Goal: Task Accomplishment & Management: Manage account settings

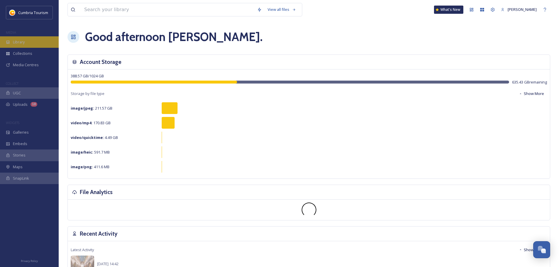
click at [38, 42] on div "Library" at bounding box center [29, 41] width 59 height 11
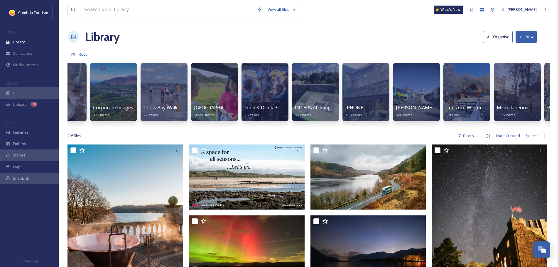
scroll to position [0, 192]
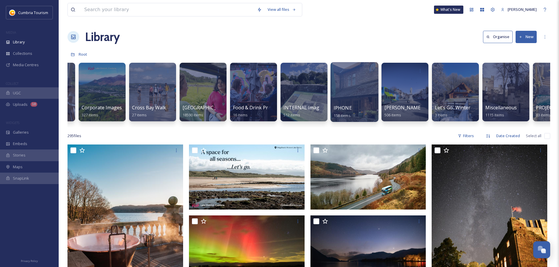
click at [356, 82] on div at bounding box center [354, 92] width 48 height 60
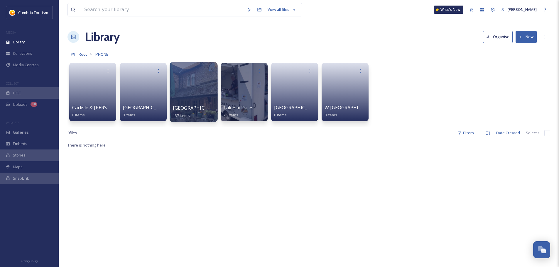
click at [189, 84] on div at bounding box center [194, 92] width 48 height 60
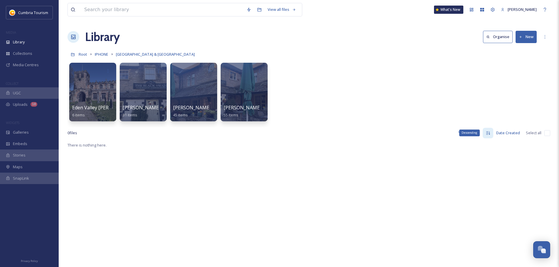
click at [487, 133] on icon at bounding box center [488, 132] width 4 height 3
click at [107, 70] on icon at bounding box center [108, 70] width 5 height 5
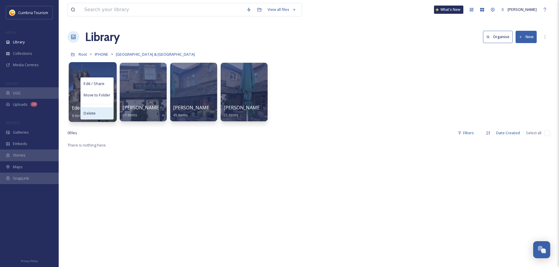
click at [99, 115] on div "Delete" at bounding box center [97, 113] width 33 height 12
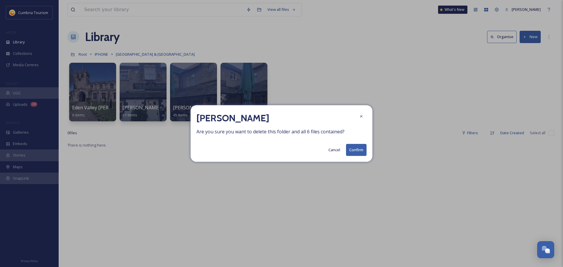
click at [356, 147] on button "Confirm" at bounding box center [356, 150] width 21 height 12
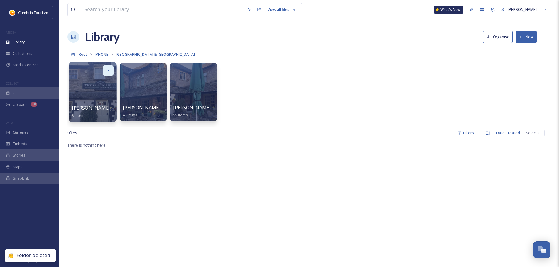
click at [111, 70] on div at bounding box center [108, 70] width 11 height 11
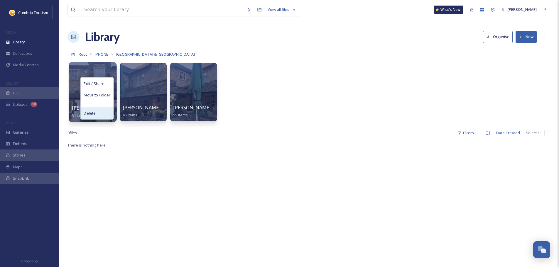
click at [101, 116] on div "Delete" at bounding box center [97, 113] width 33 height 12
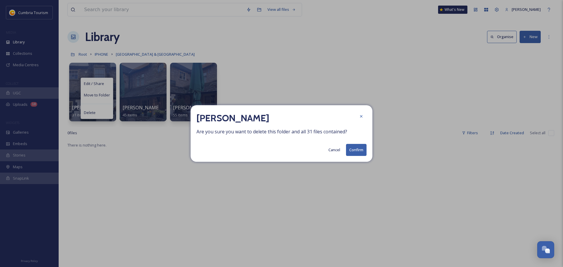
click at [358, 154] on button "Confirm" at bounding box center [356, 150] width 21 height 12
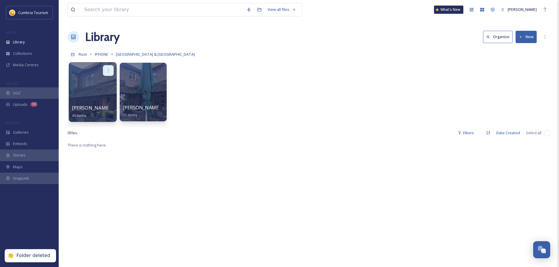
click at [109, 70] on icon at bounding box center [108, 70] width 5 height 5
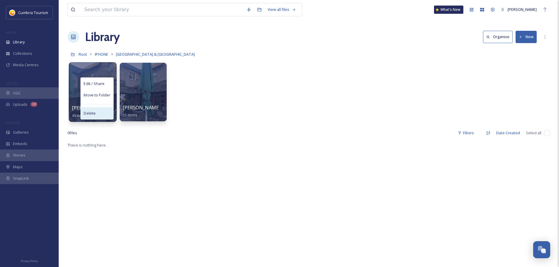
click at [102, 117] on div "Delete" at bounding box center [97, 113] width 33 height 12
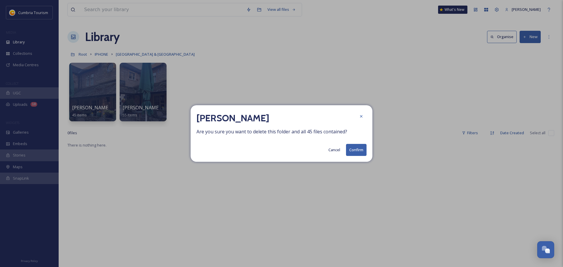
click at [360, 150] on button "Confirm" at bounding box center [356, 150] width 21 height 12
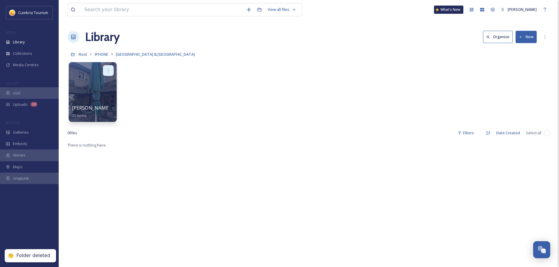
click at [110, 69] on icon at bounding box center [108, 70] width 5 height 5
click at [103, 113] on div "Delete" at bounding box center [97, 113] width 33 height 12
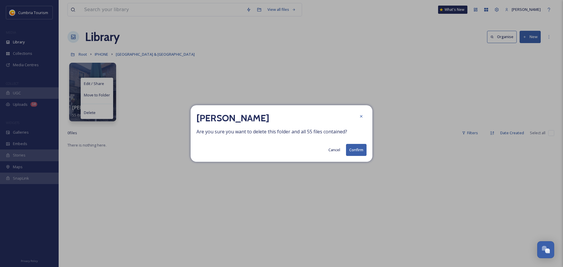
click at [353, 149] on button "Confirm" at bounding box center [356, 150] width 21 height 12
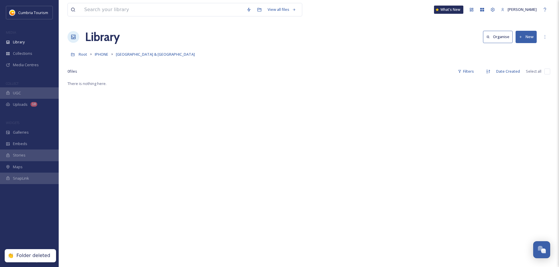
click at [529, 38] on button "New" at bounding box center [525, 37] width 21 height 12
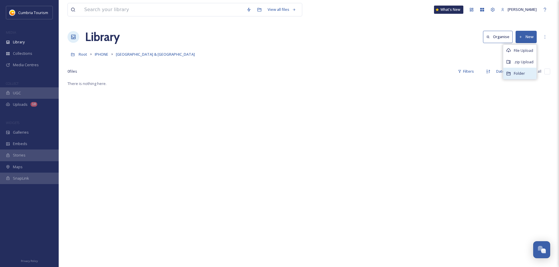
click at [521, 72] on span "Folder" at bounding box center [519, 74] width 11 height 6
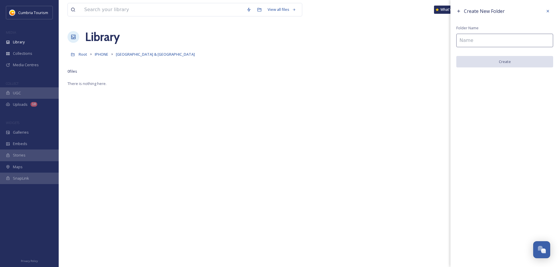
click at [518, 40] on input at bounding box center [504, 40] width 97 height 13
type input "[PERSON_NAME]"
click at [514, 62] on button "Create" at bounding box center [504, 62] width 97 height 12
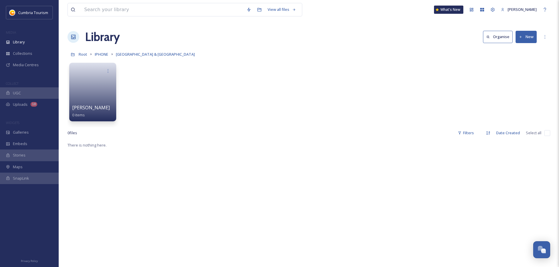
click at [528, 38] on button "New" at bounding box center [525, 37] width 21 height 12
click at [520, 75] on span "Folder" at bounding box center [519, 74] width 11 height 6
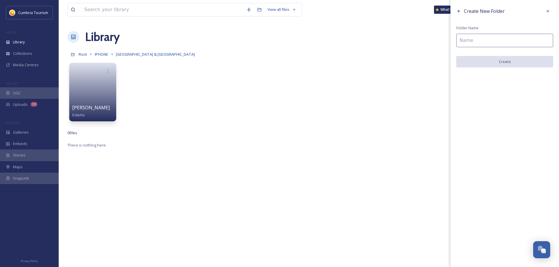
click at [521, 40] on input at bounding box center [504, 40] width 97 height 13
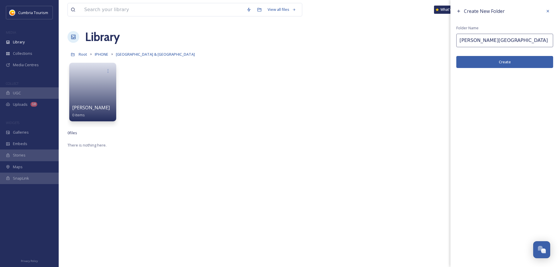
type input "Appleby Eden Valley"
click at [518, 66] on button "Create" at bounding box center [504, 62] width 97 height 12
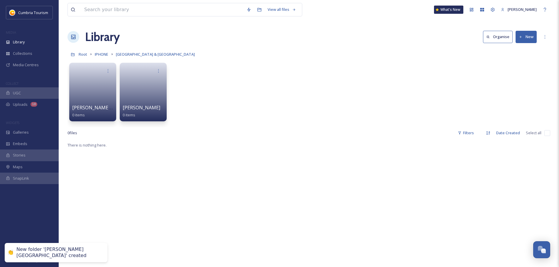
click at [527, 38] on button "New" at bounding box center [525, 37] width 21 height 12
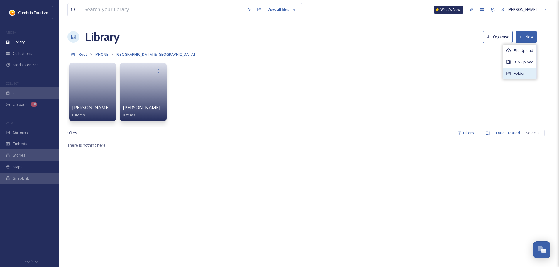
click at [524, 71] on span "Folder" at bounding box center [519, 74] width 11 height 6
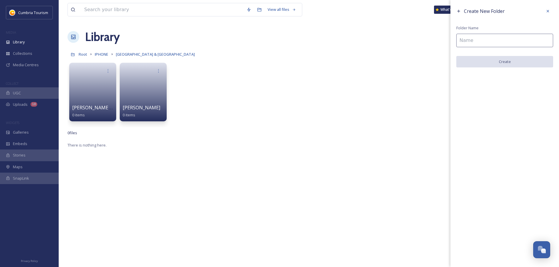
click at [517, 40] on input at bounding box center [504, 40] width 97 height 13
type input "Penrith"
click at [520, 63] on button "Create" at bounding box center [504, 62] width 97 height 12
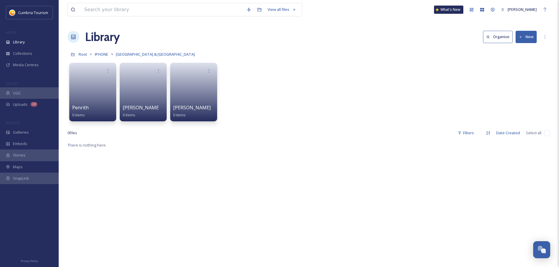
click at [526, 38] on button "New" at bounding box center [525, 37] width 21 height 12
click at [520, 77] on div "Folder" at bounding box center [519, 73] width 33 height 11
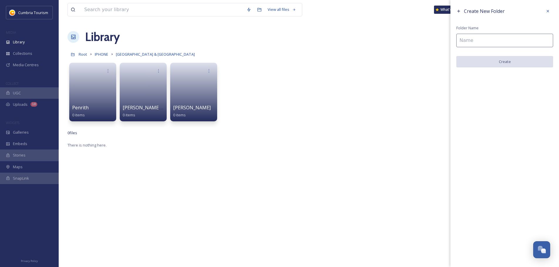
click at [496, 42] on input at bounding box center [504, 40] width 97 height 13
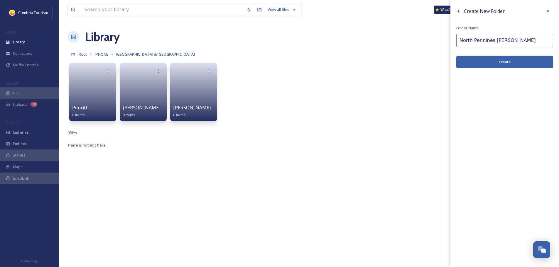
type input "North Pennines Alston"
click at [520, 62] on button "Create" at bounding box center [504, 62] width 97 height 12
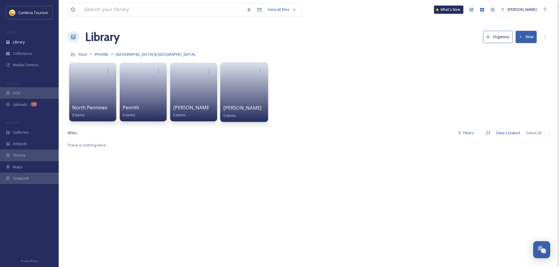
click at [245, 87] on link at bounding box center [244, 90] width 42 height 28
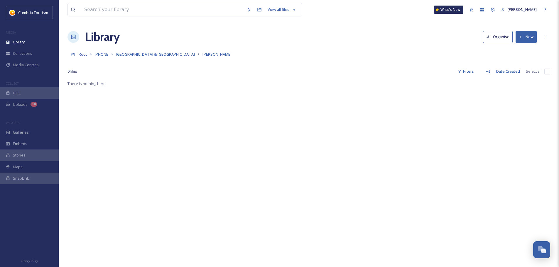
click at [531, 38] on button "New" at bounding box center [525, 37] width 21 height 12
click at [527, 77] on div "Folder" at bounding box center [519, 73] width 33 height 11
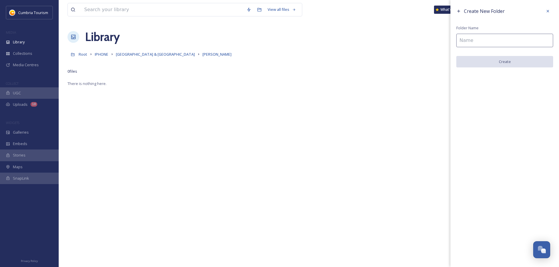
click at [492, 40] on input at bounding box center [504, 40] width 97 height 13
type input "Photos"
click at [494, 62] on button "Create" at bounding box center [504, 62] width 97 height 12
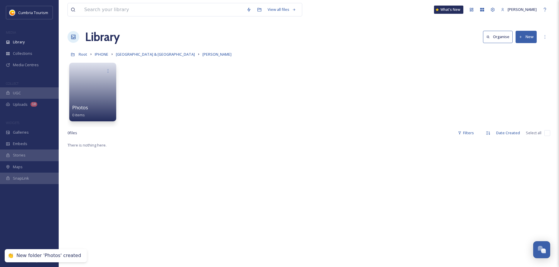
click at [526, 37] on button "New" at bounding box center [525, 37] width 21 height 12
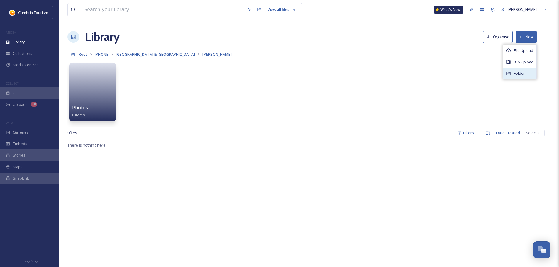
click at [518, 76] on span "Folder" at bounding box center [519, 74] width 11 height 6
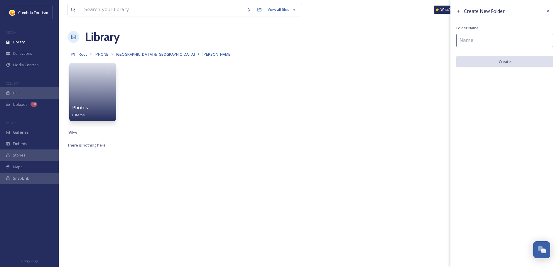
click at [490, 37] on input at bounding box center [504, 40] width 97 height 13
type input "V"
type input "Portrait Video"
click at [502, 65] on button "Create" at bounding box center [504, 62] width 97 height 12
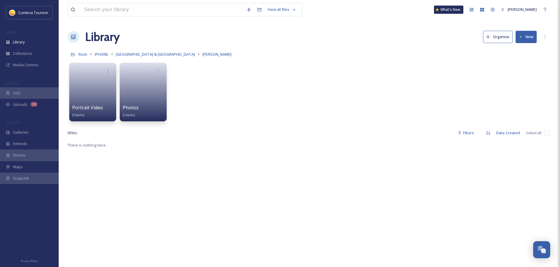
click at [528, 38] on button "New" at bounding box center [525, 37] width 21 height 12
click at [521, 74] on span "Folder" at bounding box center [519, 74] width 11 height 6
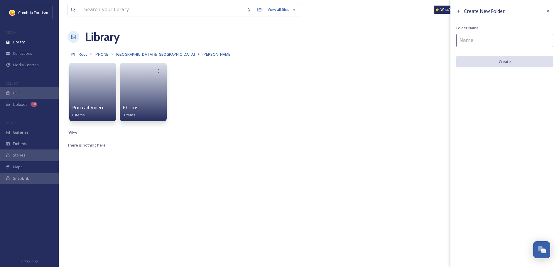
click at [496, 40] on input at bounding box center [504, 40] width 97 height 13
type input "Landscape Video"
click at [505, 65] on button "Create" at bounding box center [504, 62] width 97 height 12
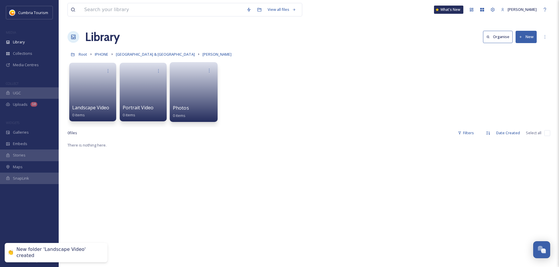
click at [185, 83] on link at bounding box center [194, 90] width 42 height 28
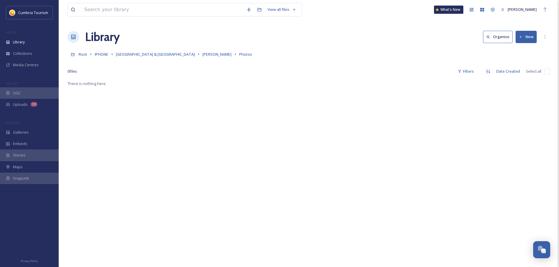
click at [528, 39] on button "New" at bounding box center [525, 37] width 21 height 12
click at [526, 50] on span "File Upload" at bounding box center [523, 51] width 19 height 6
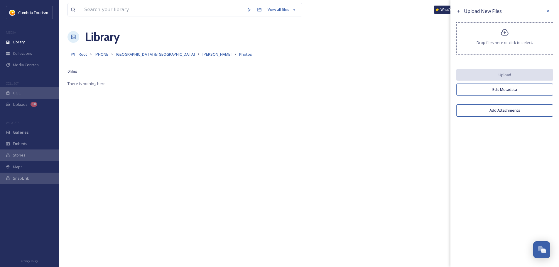
click at [509, 37] on div "Drop files here or click to select." at bounding box center [504, 38] width 97 height 32
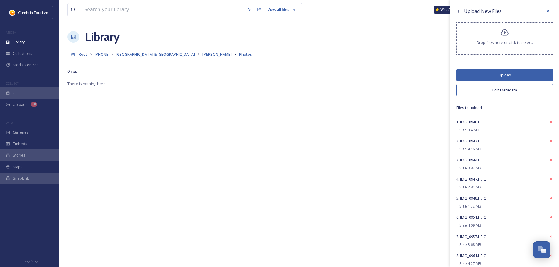
click at [502, 75] on button "Upload" at bounding box center [504, 75] width 97 height 12
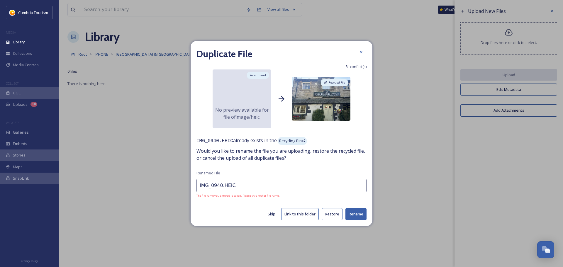
click at [332, 217] on button "Restore" at bounding box center [332, 214] width 21 height 12
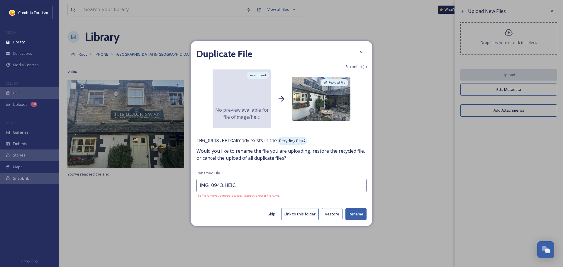
click at [332, 217] on button "Restore" at bounding box center [332, 214] width 21 height 12
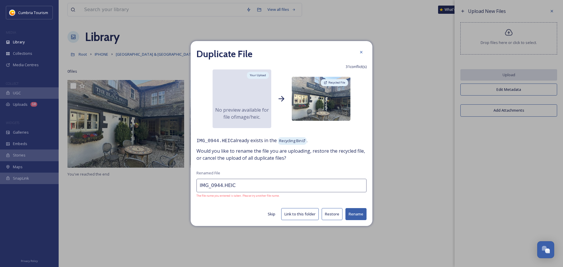
click at [332, 217] on button "Restore" at bounding box center [332, 214] width 21 height 12
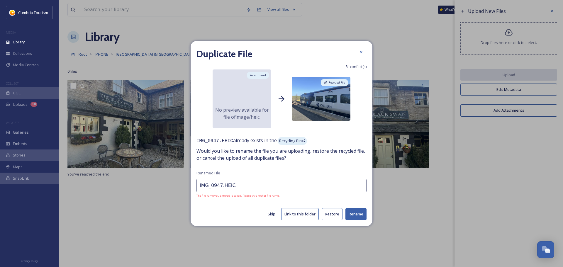
click at [332, 217] on div "Duplicate File 31 conflict(s) Your Upload No preview available for file of imag…" at bounding box center [282, 133] width 182 height 185
click at [332, 217] on button "Restore" at bounding box center [332, 214] width 21 height 12
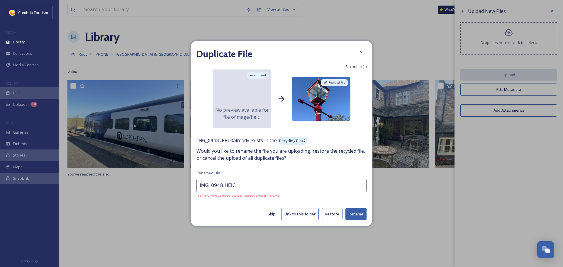
click at [332, 217] on button "Restore" at bounding box center [332, 214] width 21 height 12
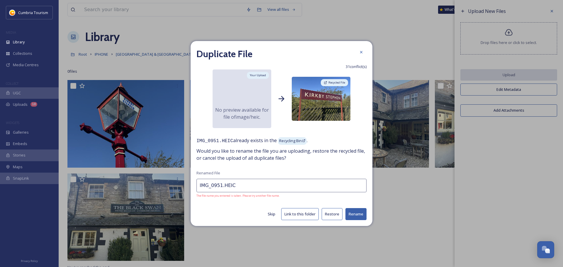
click at [332, 217] on div "Duplicate File 31 conflict(s) Your Upload No preview available for file of imag…" at bounding box center [282, 133] width 182 height 185
click at [332, 215] on button "Restore" at bounding box center [332, 214] width 21 height 12
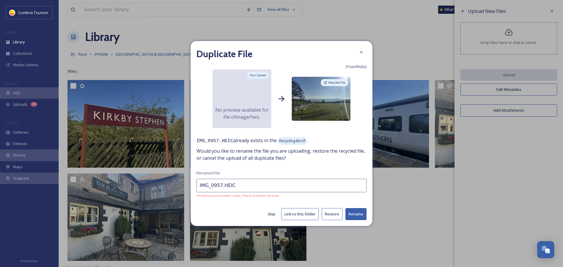
click at [332, 215] on button "Restore" at bounding box center [332, 214] width 21 height 12
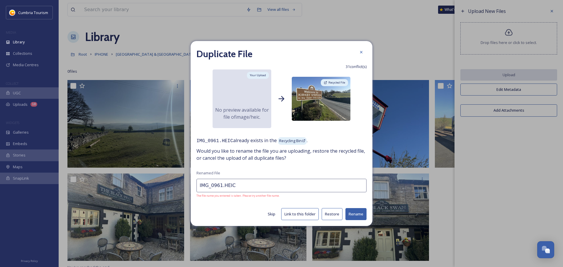
click at [332, 215] on button "Restore" at bounding box center [332, 214] width 21 height 12
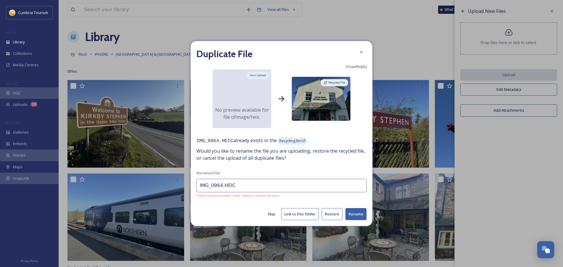
click at [332, 215] on button "Restore" at bounding box center [332, 214] width 21 height 12
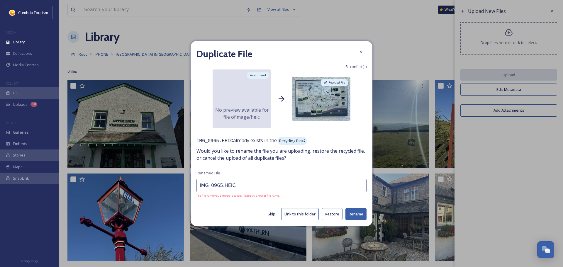
click at [332, 215] on button "Restore" at bounding box center [332, 214] width 21 height 12
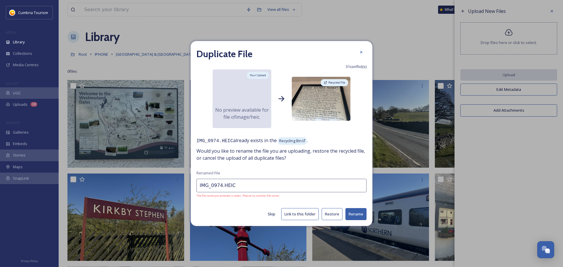
click at [332, 215] on button "Restore" at bounding box center [332, 214] width 21 height 12
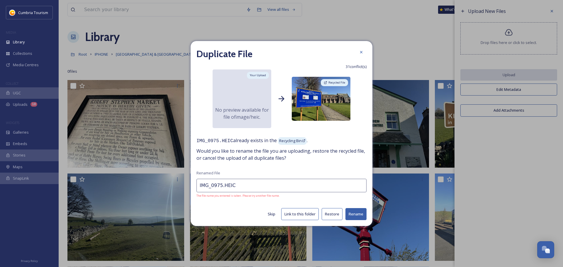
click at [332, 215] on button "Restore" at bounding box center [332, 214] width 21 height 12
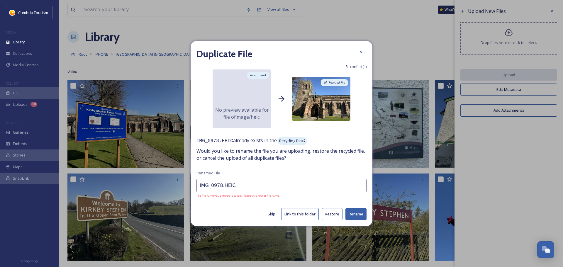
click at [332, 215] on div "Duplicate File 31 conflict(s) Your Upload No preview available for file of imag…" at bounding box center [282, 133] width 182 height 185
click at [332, 215] on button "Restore" at bounding box center [332, 214] width 21 height 12
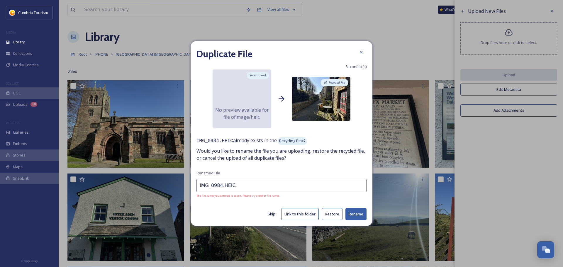
click at [332, 215] on button "Restore" at bounding box center [332, 214] width 21 height 12
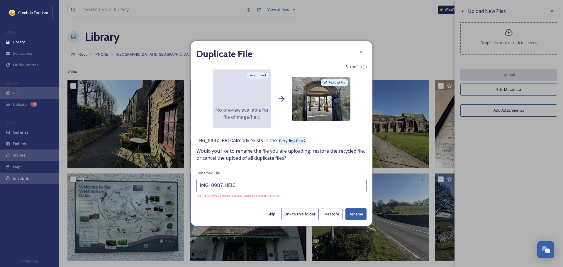
click at [332, 215] on button "Restore" at bounding box center [332, 214] width 21 height 12
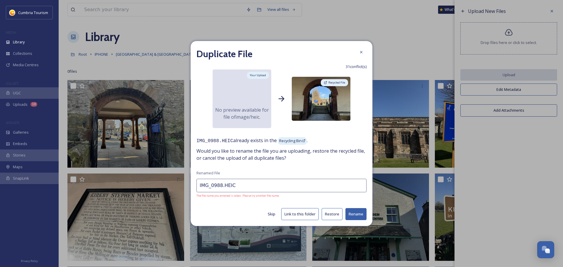
click at [332, 215] on button "Restore" at bounding box center [332, 214] width 21 height 12
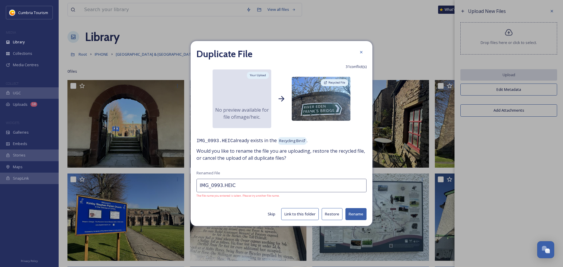
click at [332, 215] on div "Duplicate File 31 conflict(s) Your Upload No preview available for file of imag…" at bounding box center [282, 133] width 182 height 185
click at [332, 215] on button "Restore" at bounding box center [332, 214] width 21 height 12
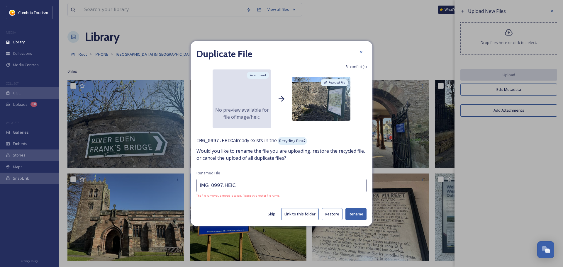
click at [333, 214] on button "Restore" at bounding box center [332, 214] width 21 height 12
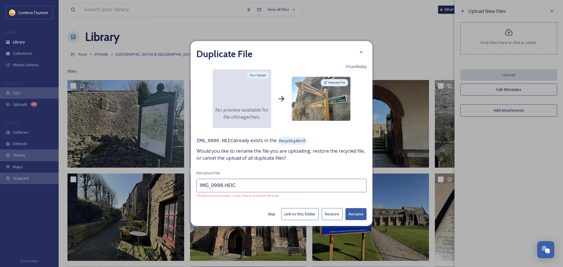
click at [333, 216] on button "Restore" at bounding box center [332, 214] width 21 height 12
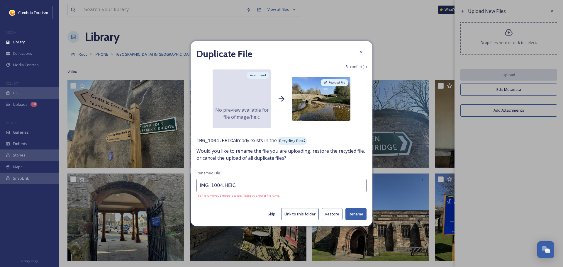
click at [333, 216] on button "Restore" at bounding box center [332, 214] width 21 height 12
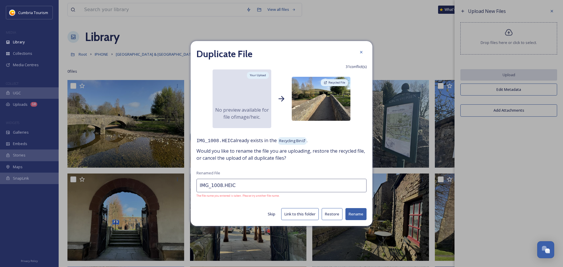
click at [333, 216] on button "Restore" at bounding box center [332, 214] width 21 height 12
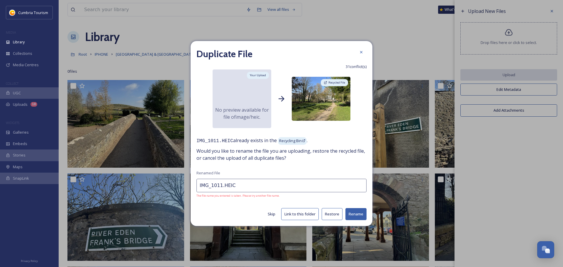
click at [333, 216] on button "Restore" at bounding box center [332, 214] width 21 height 12
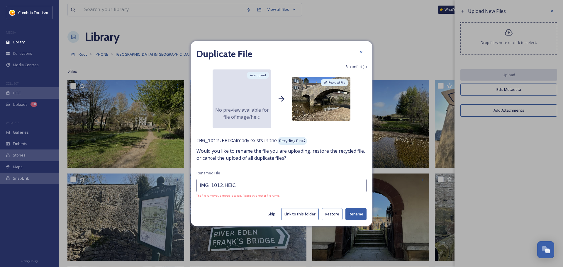
click at [332, 215] on button "Restore" at bounding box center [332, 214] width 21 height 12
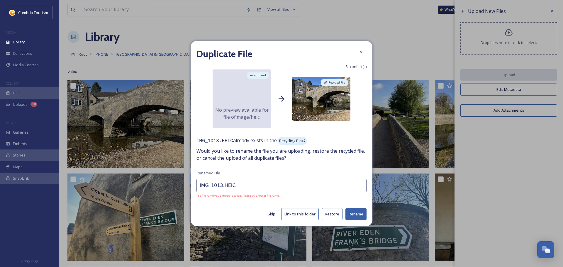
click at [332, 215] on button "Restore" at bounding box center [332, 214] width 21 height 12
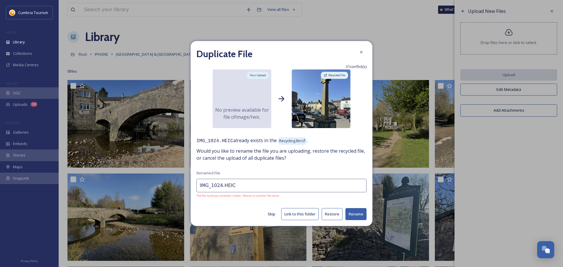
click at [332, 215] on button "Restore" at bounding box center [332, 214] width 21 height 12
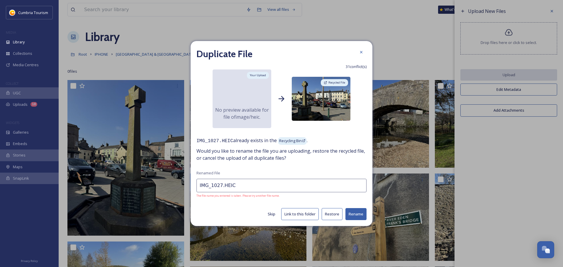
click at [332, 215] on button "Restore" at bounding box center [332, 214] width 21 height 12
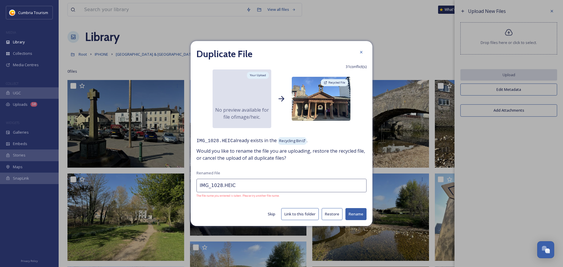
click at [332, 215] on button "Restore" at bounding box center [332, 214] width 21 height 12
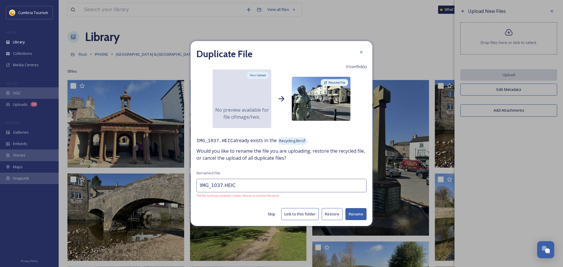
click at [332, 215] on button "Restore" at bounding box center [332, 214] width 21 height 12
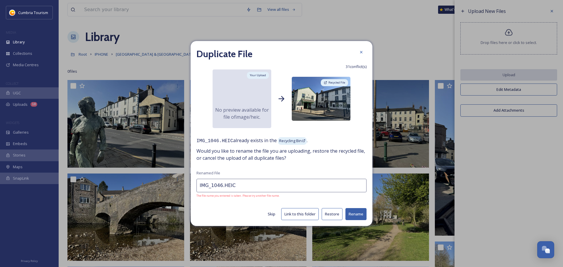
click at [332, 215] on button "Restore" at bounding box center [332, 214] width 21 height 12
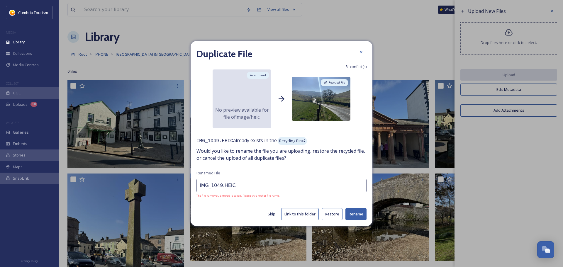
click at [332, 215] on div "Duplicate File 31 conflict(s) Your Upload No preview available for file of imag…" at bounding box center [282, 133] width 182 height 185
click at [332, 215] on button "Restore" at bounding box center [332, 214] width 21 height 12
type input "IMG_1052.HEIC"
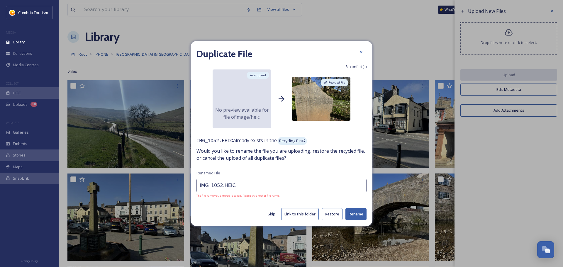
click at [332, 215] on button "Restore" at bounding box center [332, 214] width 21 height 12
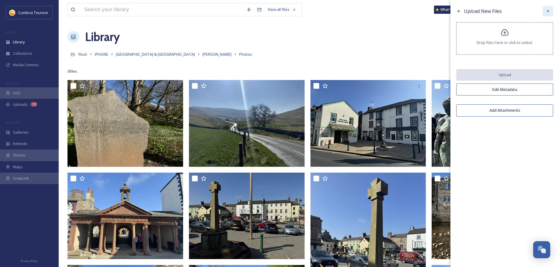
click at [548, 12] on icon at bounding box center [547, 11] width 5 height 5
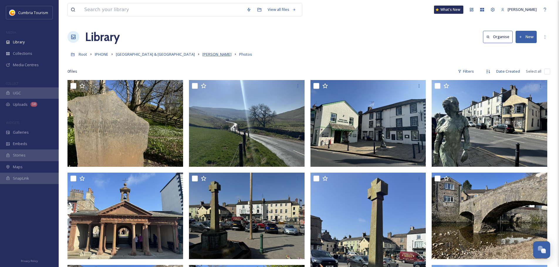
click at [202, 53] on span "[PERSON_NAME]" at bounding box center [216, 54] width 29 height 5
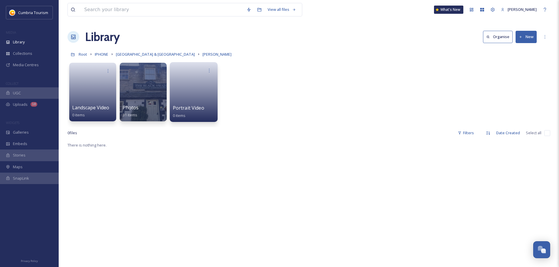
click at [193, 89] on link at bounding box center [194, 90] width 42 height 28
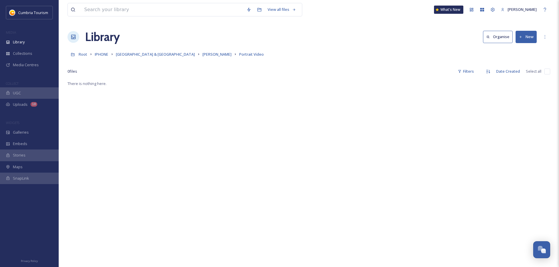
click at [523, 36] on button "New" at bounding box center [525, 37] width 21 height 12
click at [520, 51] on span "File Upload" at bounding box center [523, 51] width 19 height 6
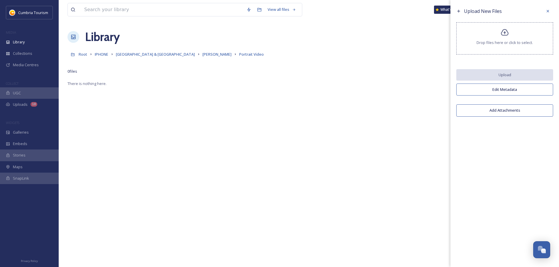
click at [506, 33] on icon at bounding box center [505, 32] width 9 height 9
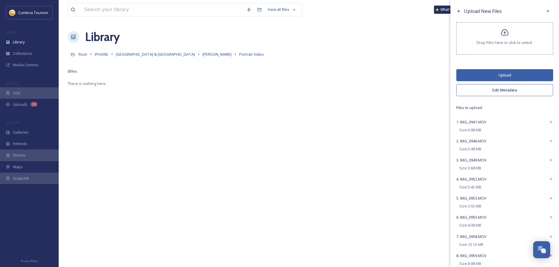
click at [501, 73] on button "Upload" at bounding box center [504, 75] width 97 height 12
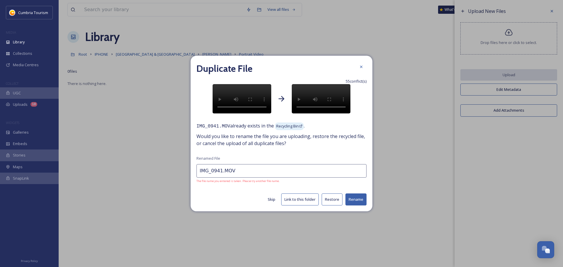
click at [331, 206] on button "Restore" at bounding box center [332, 200] width 21 height 12
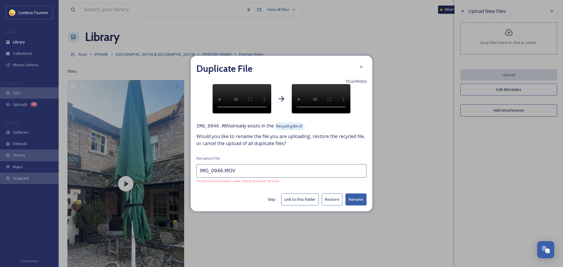
click at [337, 206] on button "Restore" at bounding box center [332, 200] width 21 height 12
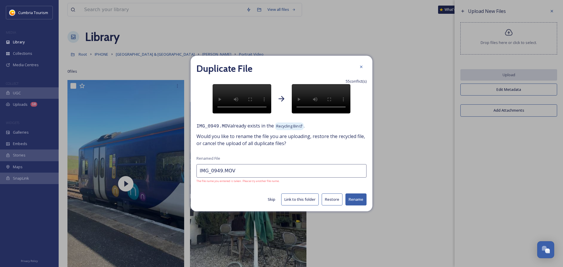
click at [335, 206] on button "Restore" at bounding box center [332, 200] width 21 height 12
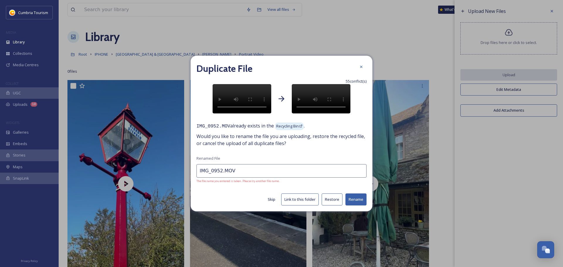
click at [335, 206] on button "Restore" at bounding box center [332, 200] width 21 height 12
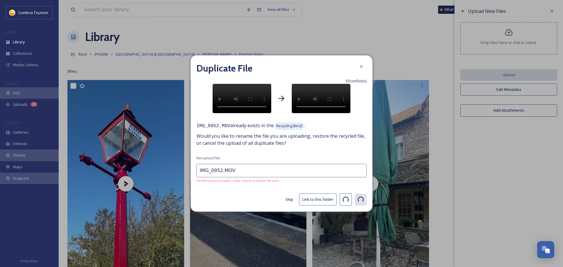
type input "IMG_0953.MOV"
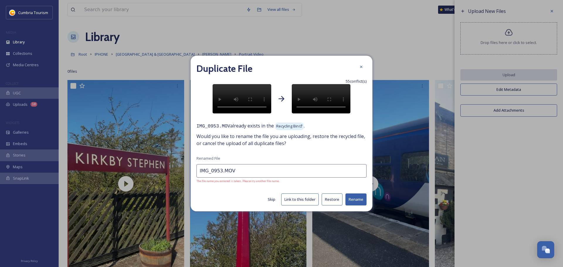
click at [335, 206] on button "Restore" at bounding box center [332, 200] width 21 height 12
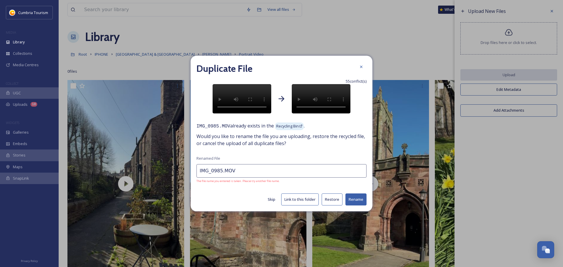
click at [335, 206] on button "Restore" at bounding box center [332, 200] width 21 height 12
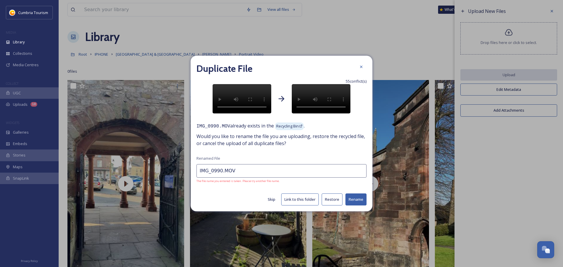
click at [335, 206] on button "Restore" at bounding box center [332, 200] width 21 height 12
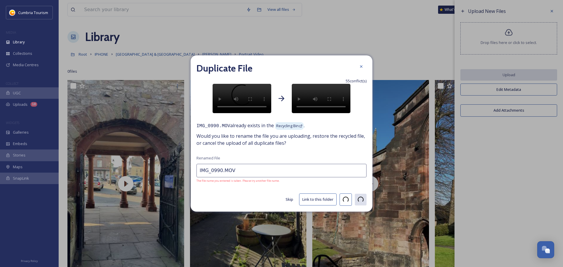
type input "IMG_0991.MOV"
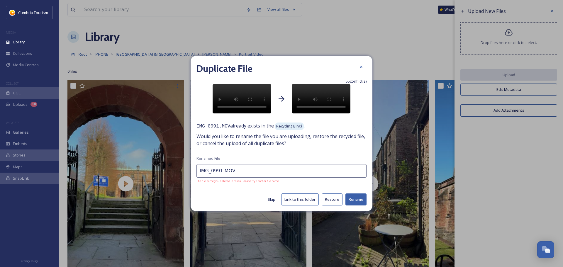
click at [335, 206] on button "Restore" at bounding box center [332, 200] width 21 height 12
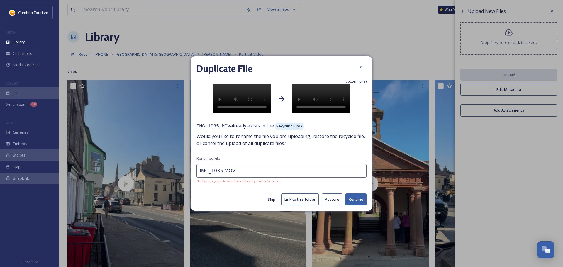
click at [336, 206] on button "Restore" at bounding box center [332, 200] width 21 height 12
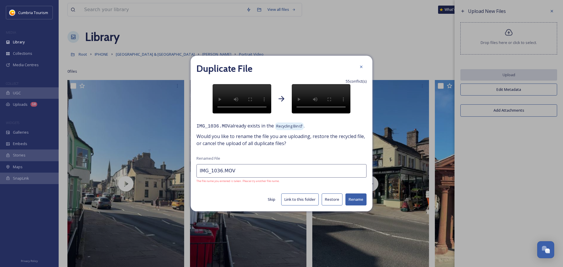
click at [336, 206] on button "Restore" at bounding box center [332, 200] width 21 height 12
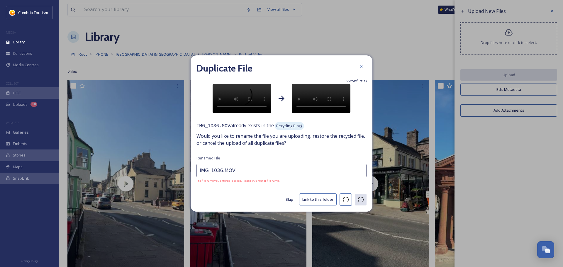
type input "IMG_1038.MOV"
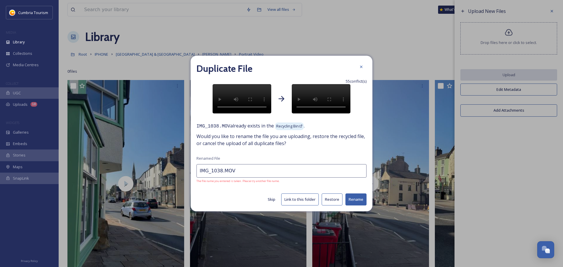
click at [336, 206] on button "Restore" at bounding box center [332, 200] width 21 height 12
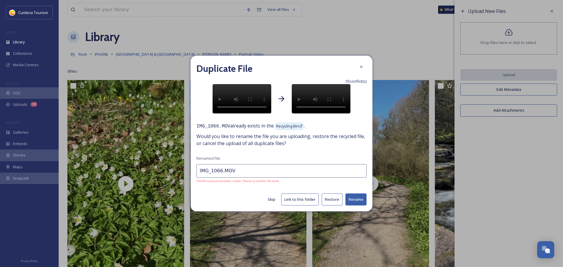
click at [336, 206] on button "Restore" at bounding box center [332, 200] width 21 height 12
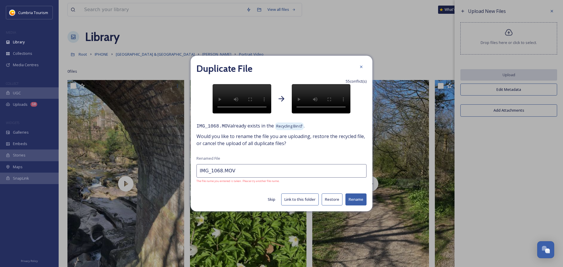
click at [336, 206] on button "Restore" at bounding box center [332, 200] width 21 height 12
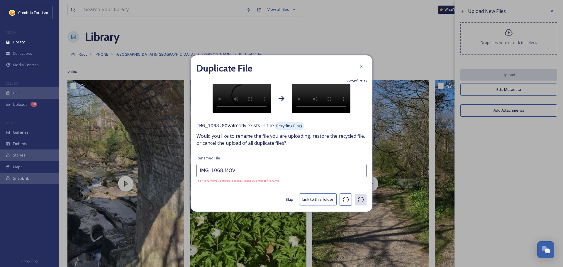
type input "IMG_1070.MOV"
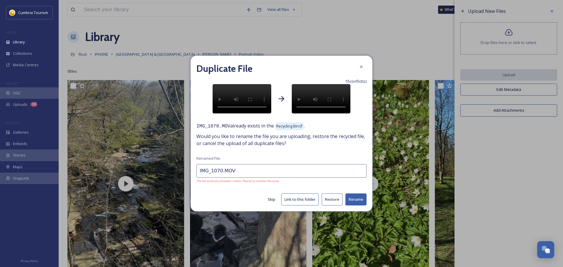
click at [329, 206] on button "Restore" at bounding box center [332, 200] width 21 height 12
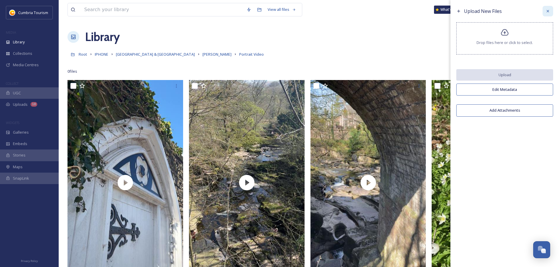
click at [550, 12] on icon at bounding box center [547, 11] width 5 height 5
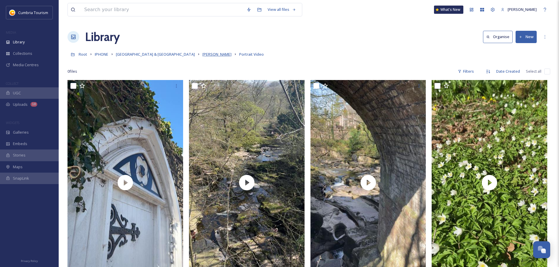
click at [202, 55] on span "[PERSON_NAME]" at bounding box center [216, 54] width 29 height 5
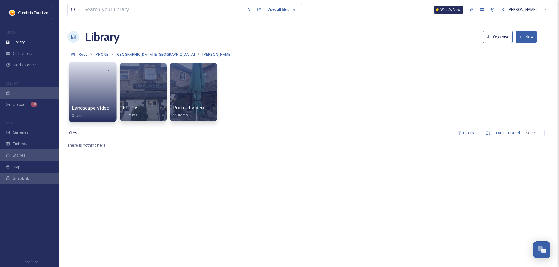
click at [96, 86] on link at bounding box center [93, 90] width 42 height 28
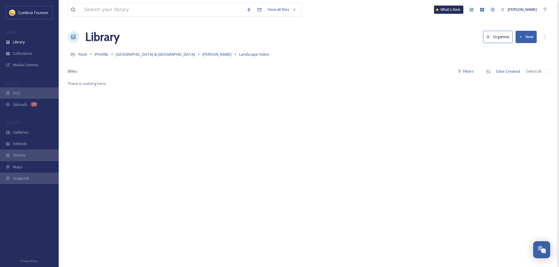
click at [528, 39] on button "New" at bounding box center [525, 37] width 21 height 12
click at [525, 51] on span "File Upload" at bounding box center [523, 51] width 19 height 6
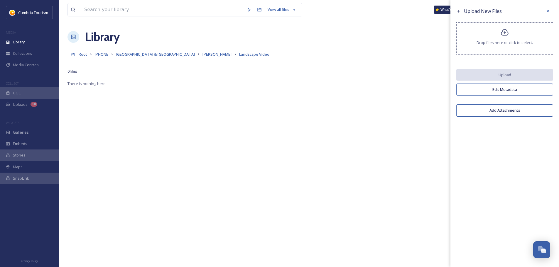
click at [504, 34] on icon at bounding box center [505, 32] width 8 height 7
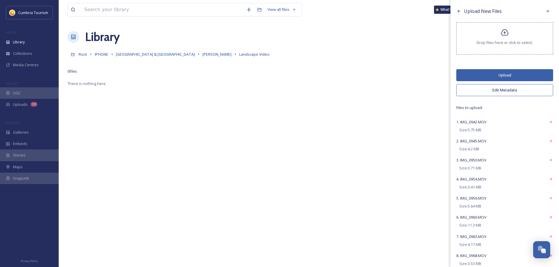
click at [512, 75] on button "Upload" at bounding box center [504, 75] width 97 height 12
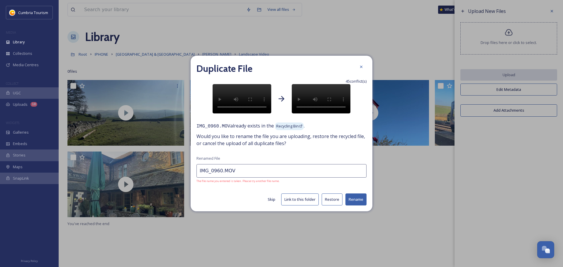
click at [333, 206] on button "Restore" at bounding box center [332, 200] width 21 height 12
type input "IMG_0963.MOV"
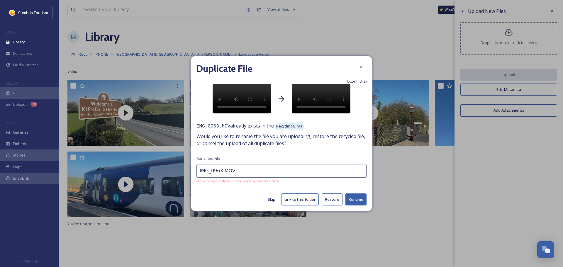
click at [333, 206] on button "Restore" at bounding box center [332, 200] width 21 height 12
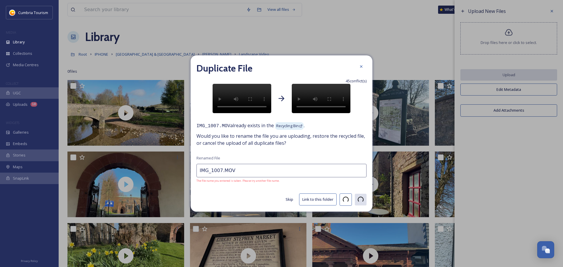
type input "IMG_1010.MOV"
